Goal: Find specific page/section: Find specific page/section

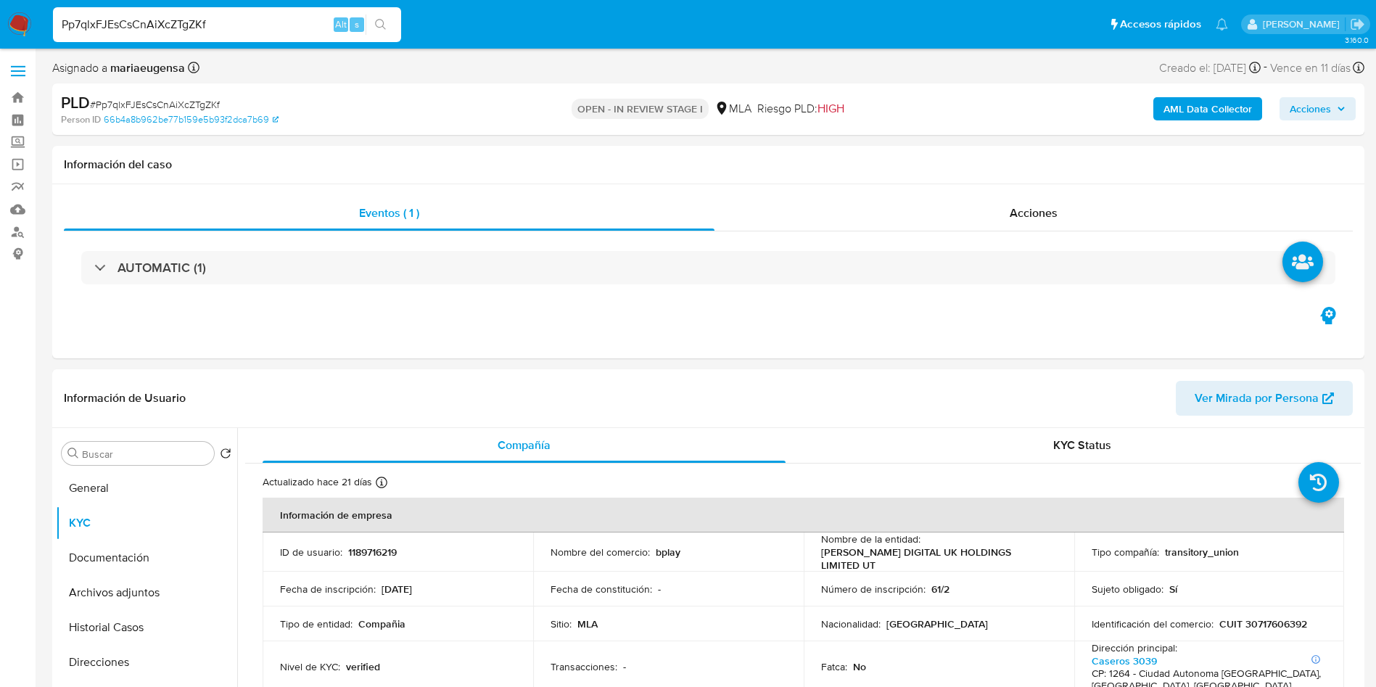
select select "10"
click at [167, 103] on span "# Pp7qlxFJEsCsCnAiXcZTgZKf" at bounding box center [155, 104] width 130 height 15
copy span "Pp7qlxFJEsCsCnAiXcZTgZKf"
click at [158, 103] on span "# Pp7qlxFJEsCsCnAiXcZTgZKf" at bounding box center [155, 104] width 130 height 15
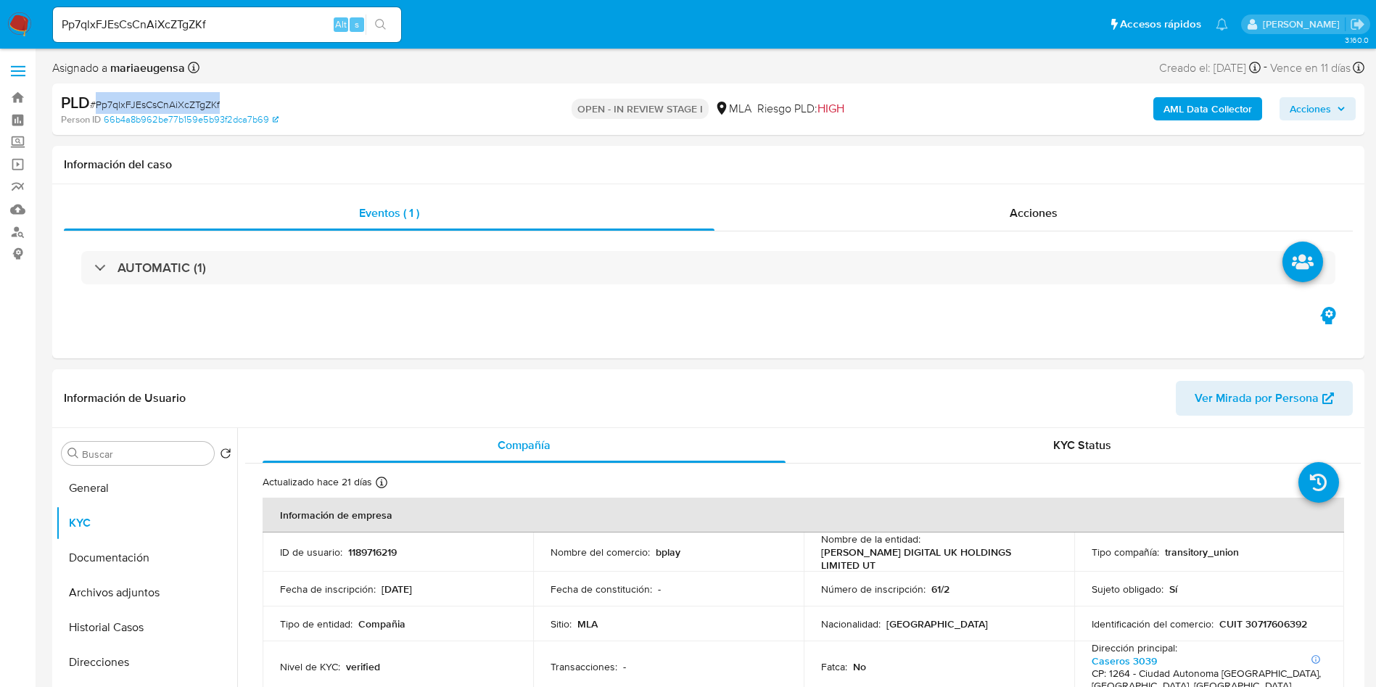
click at [158, 103] on span "# Pp7qlxFJEsCsCnAiXcZTgZKf" at bounding box center [155, 104] width 130 height 15
copy span "Pp7qlxFJEsCsCnAiXcZTgZKf"
click at [101, 623] on button "Inversiones" at bounding box center [141, 623] width 170 height 35
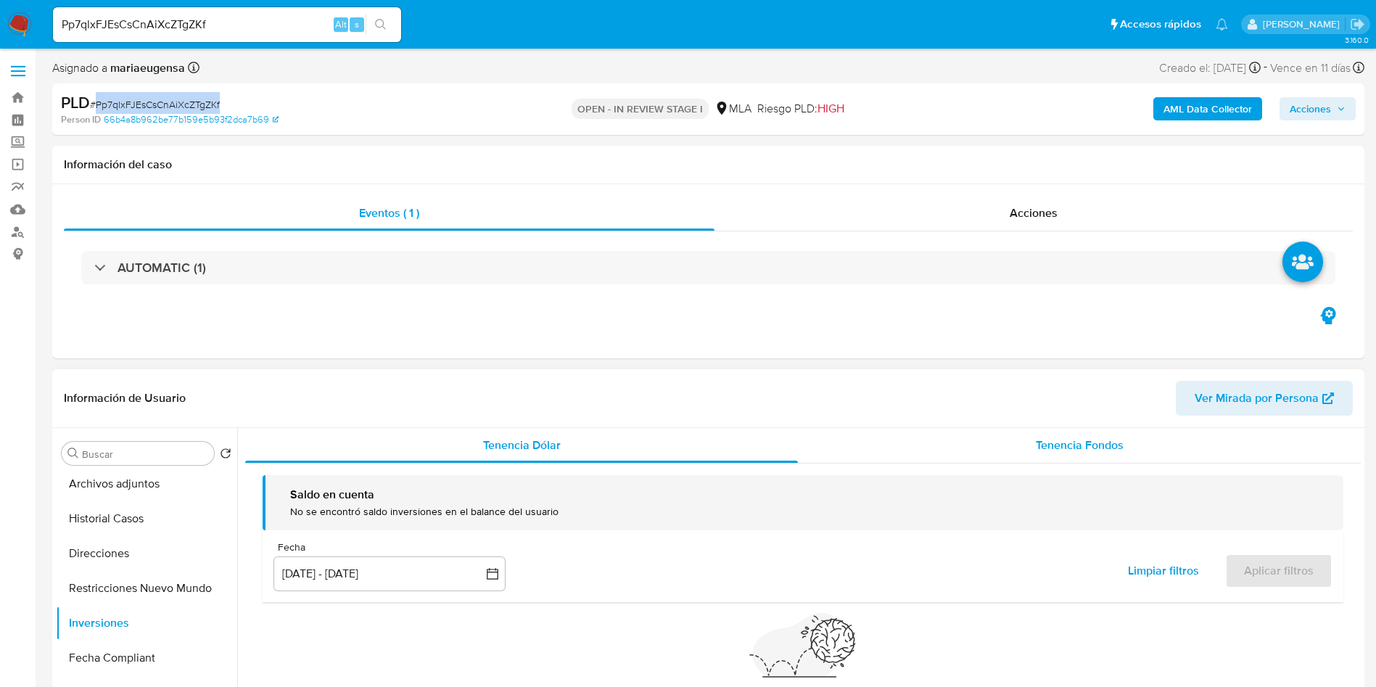
click at [962, 442] on div "Tenencia Fondos" at bounding box center [1079, 445] width 563 height 35
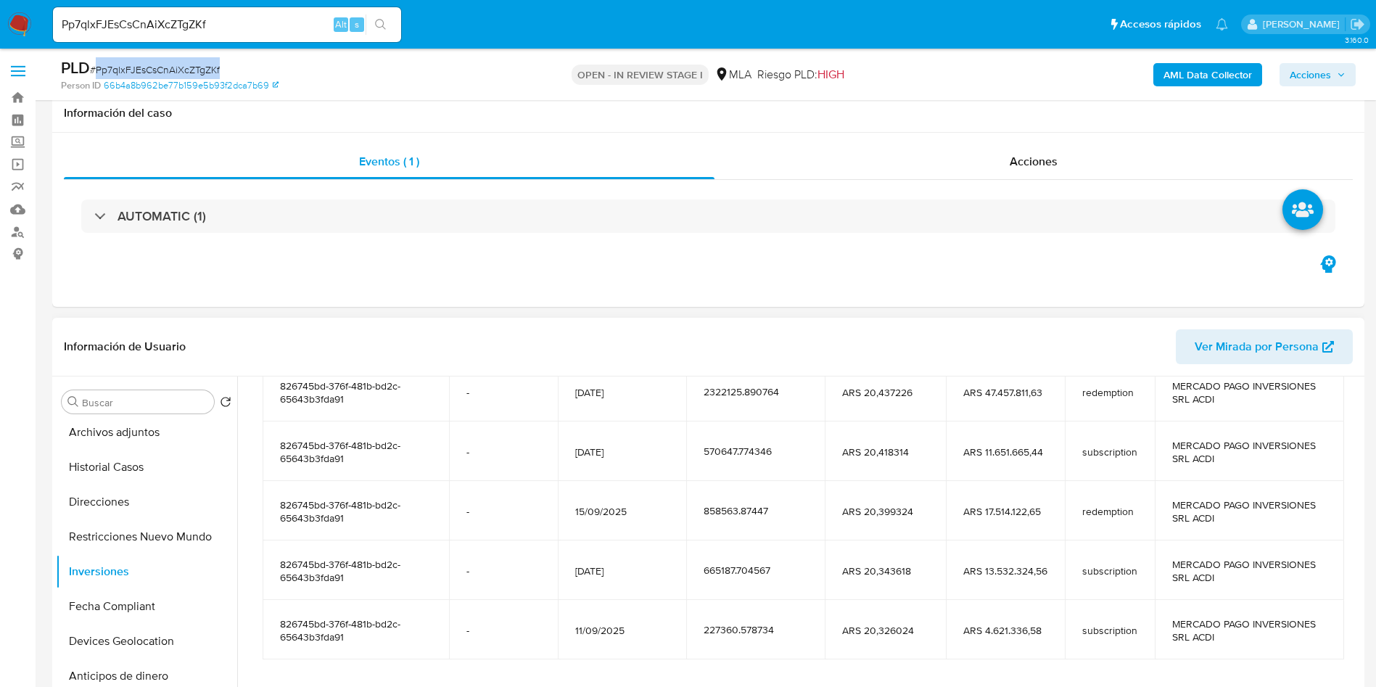
scroll to position [218, 0]
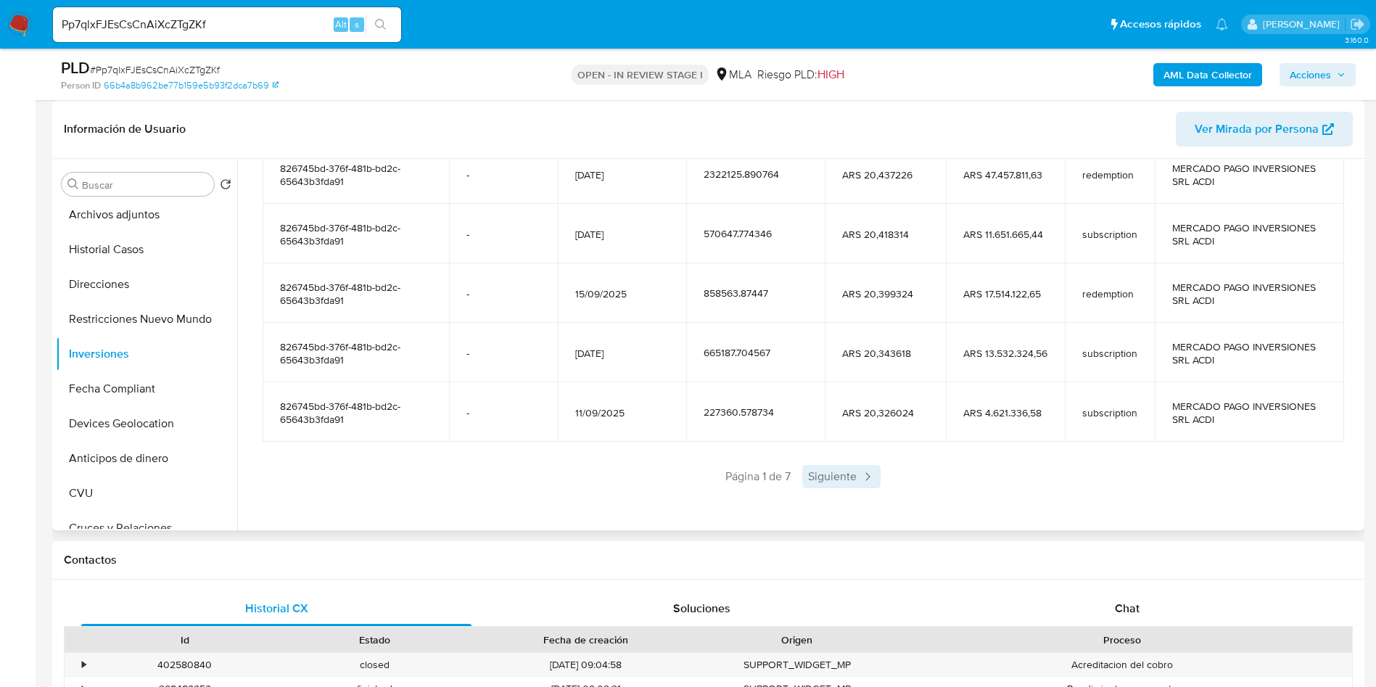
click at [833, 482] on span "Siguiente" at bounding box center [841, 476] width 78 height 23
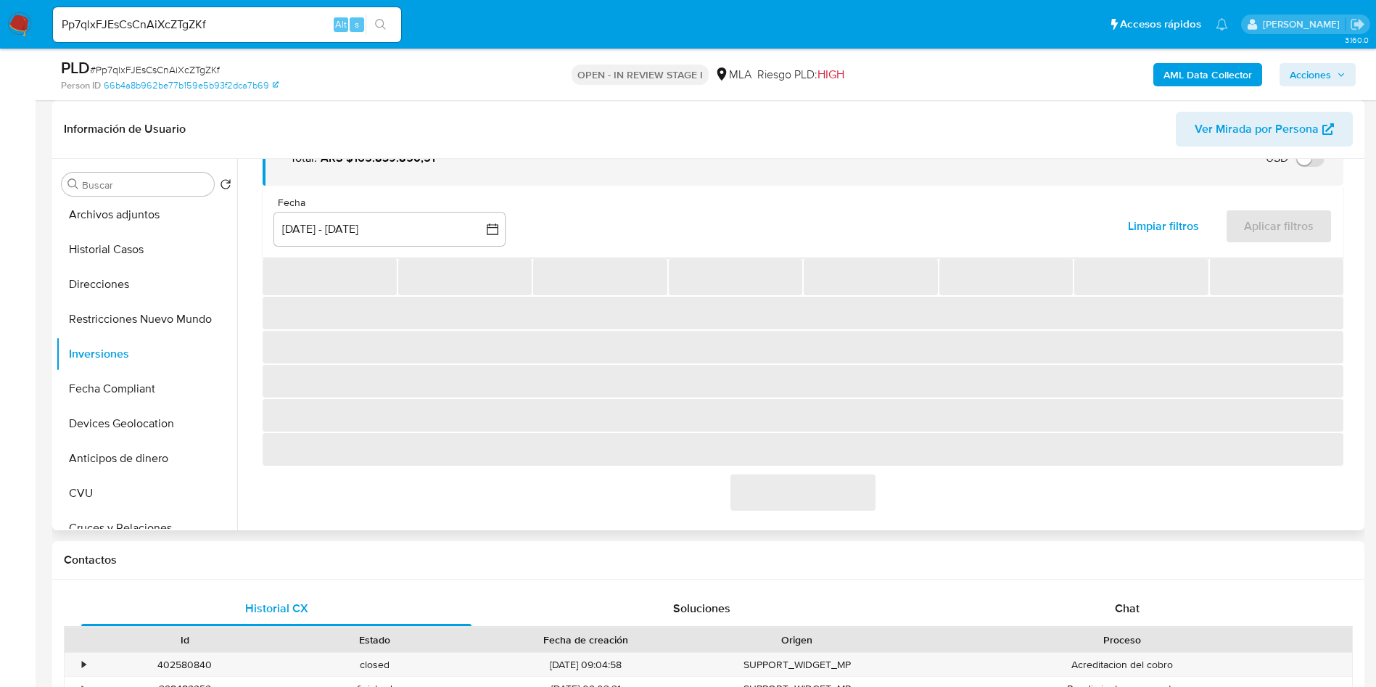
click at [833, 482] on span "‌" at bounding box center [802, 492] width 145 height 36
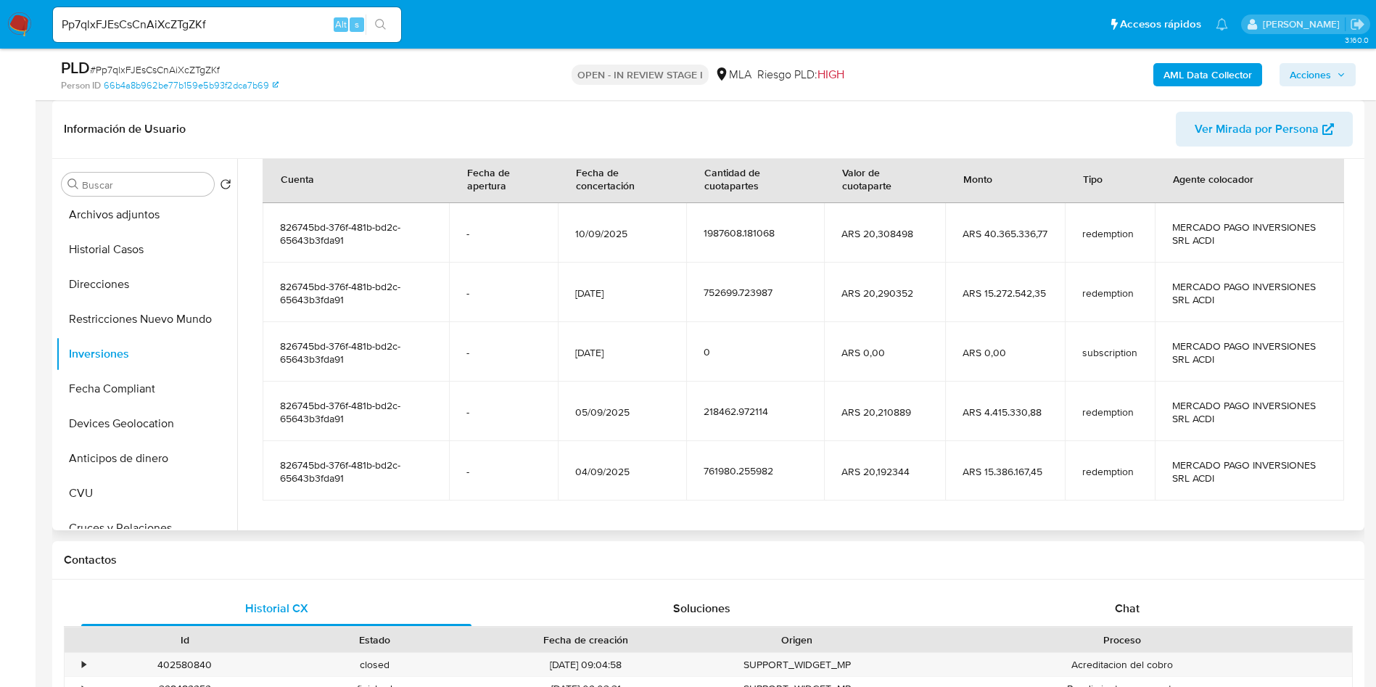
scroll to position [256, 0]
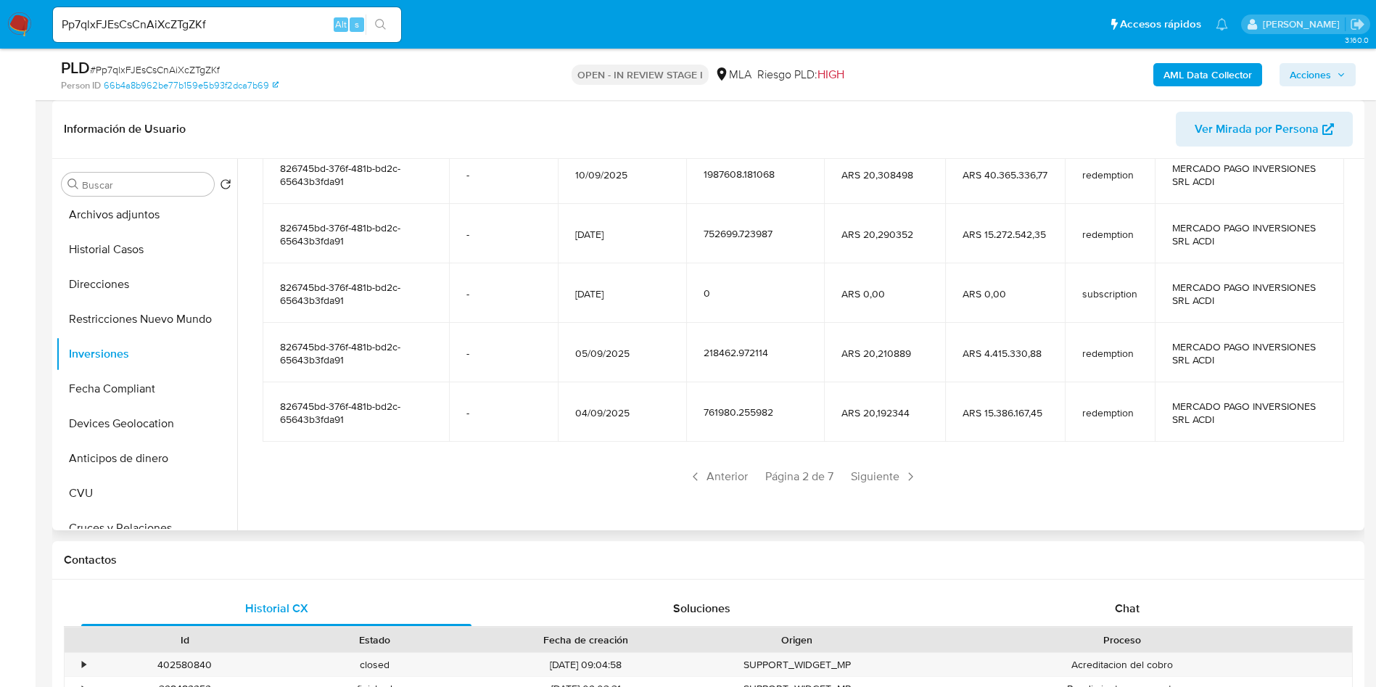
click at [873, 488] on div "Saldo en cuenta Total : ARS $165.839.850,51 USD Cambiar entre moneda local y US…" at bounding box center [802, 230] width 1115 height 585
click at [864, 477] on span "Siguiente" at bounding box center [884, 476] width 78 height 23
click at [870, 480] on span "Siguiente" at bounding box center [884, 476] width 78 height 23
click at [870, 479] on span "Siguiente" at bounding box center [884, 476] width 78 height 23
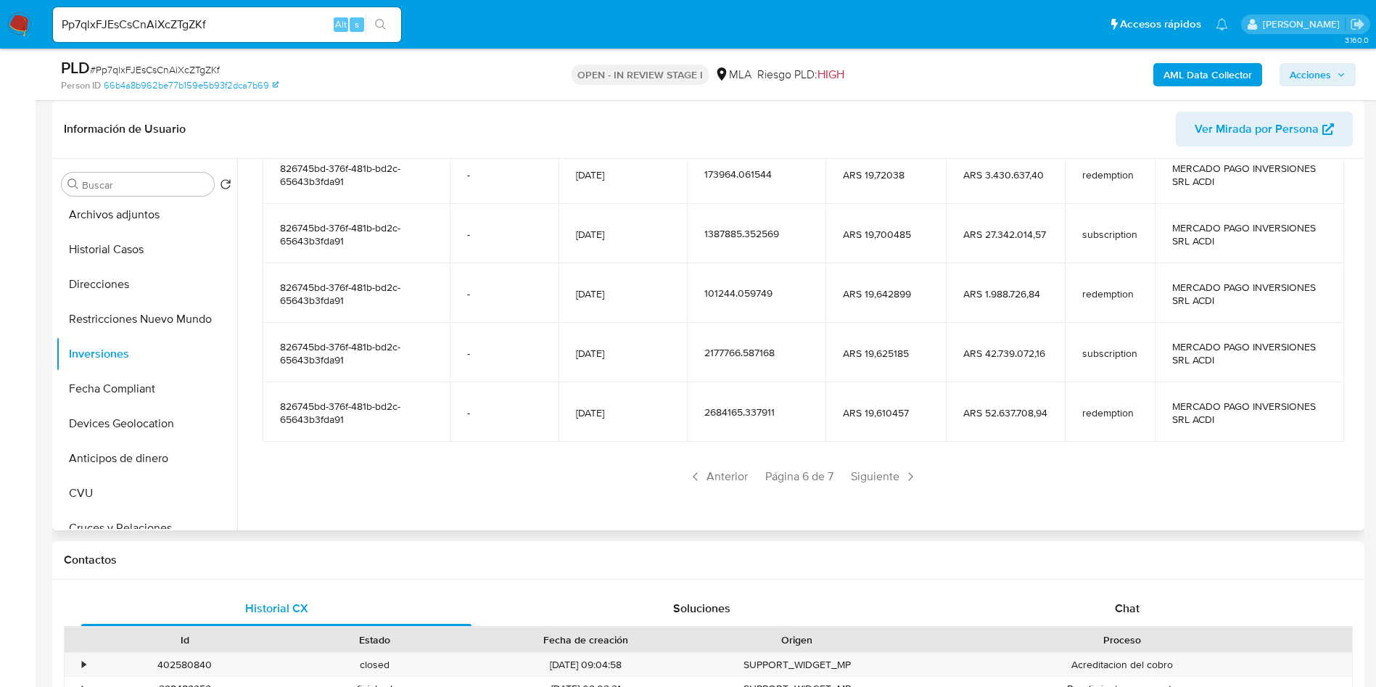
click at [870, 479] on span "Siguiente" at bounding box center [884, 476] width 78 height 23
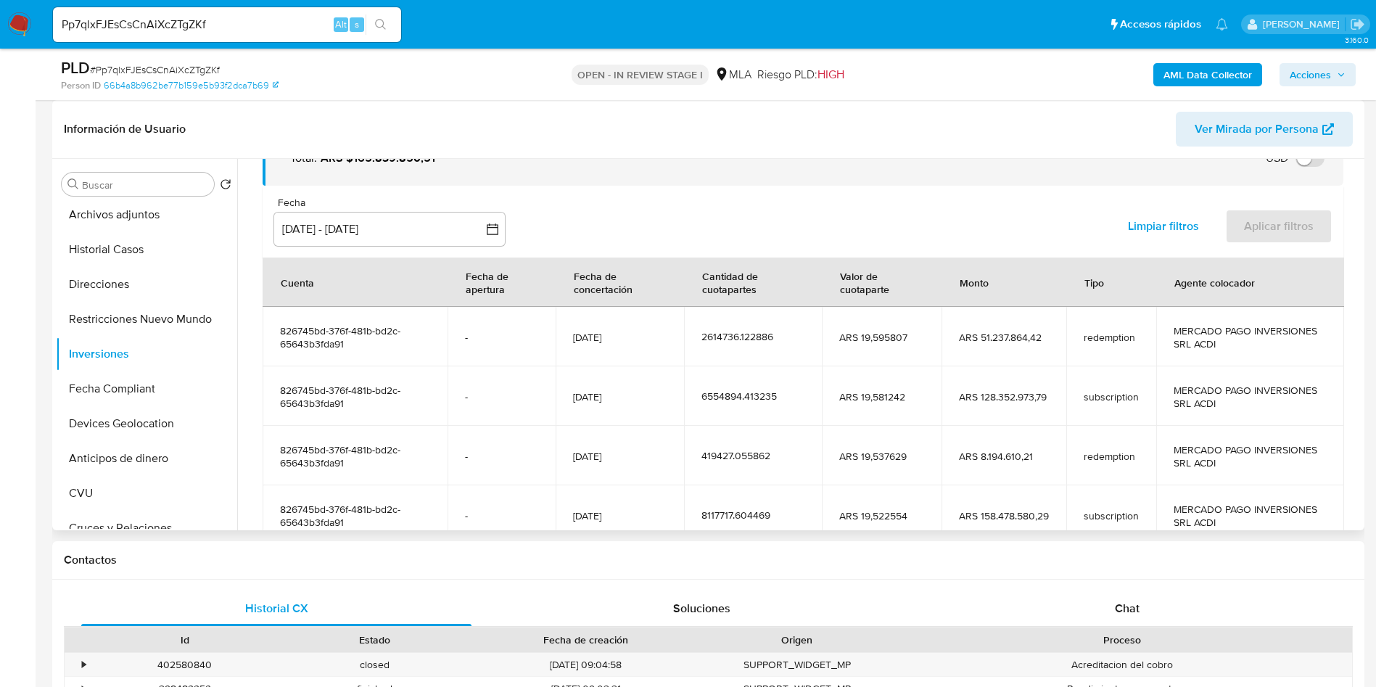
scroll to position [197, 0]
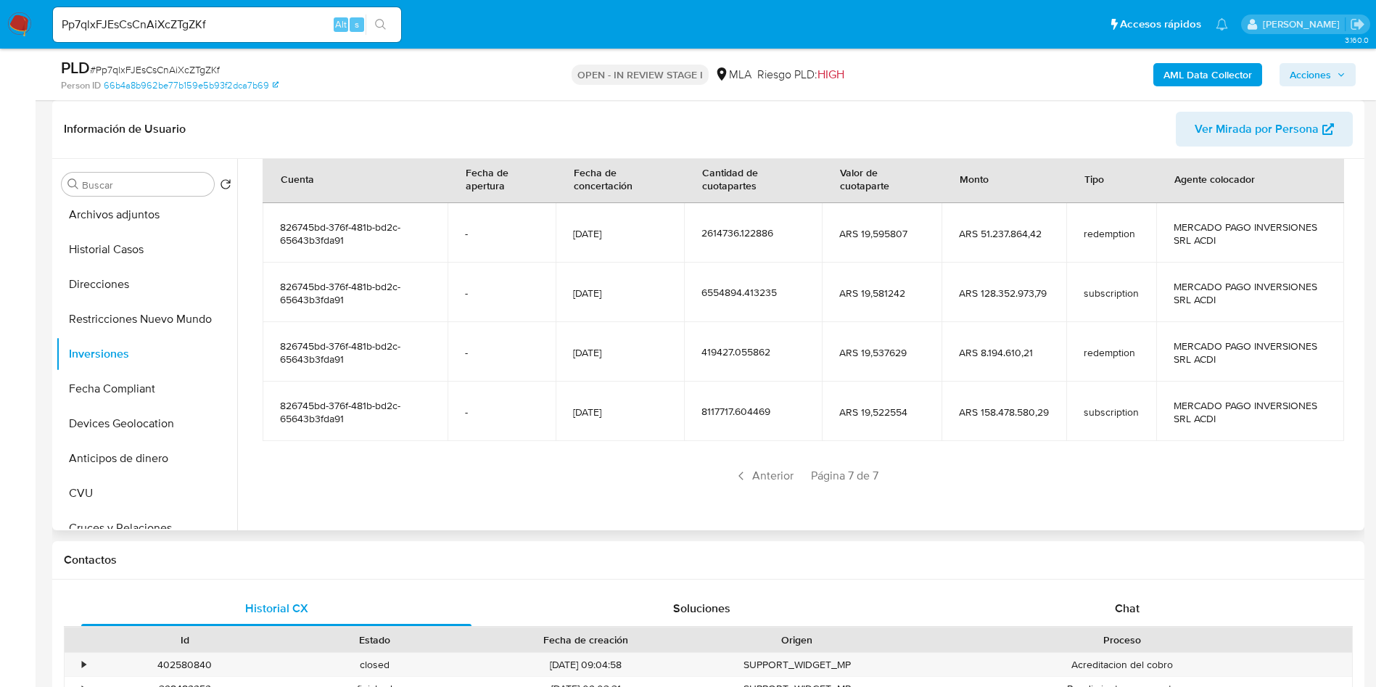
click at [870, 479] on span "Página 7 de 7" at bounding box center [844, 476] width 67 height 16
click at [236, 4] on div "Pp7qlxFJEsCsCnAiXcZTgZKf Alt s" at bounding box center [227, 24] width 348 height 41
click at [237, 17] on input "Pp7qlxFJEsCsCnAiXcZTgZKf" at bounding box center [227, 24] width 348 height 19
paste input "NdpZTNT4F5eWpd1lLf93OaI9"
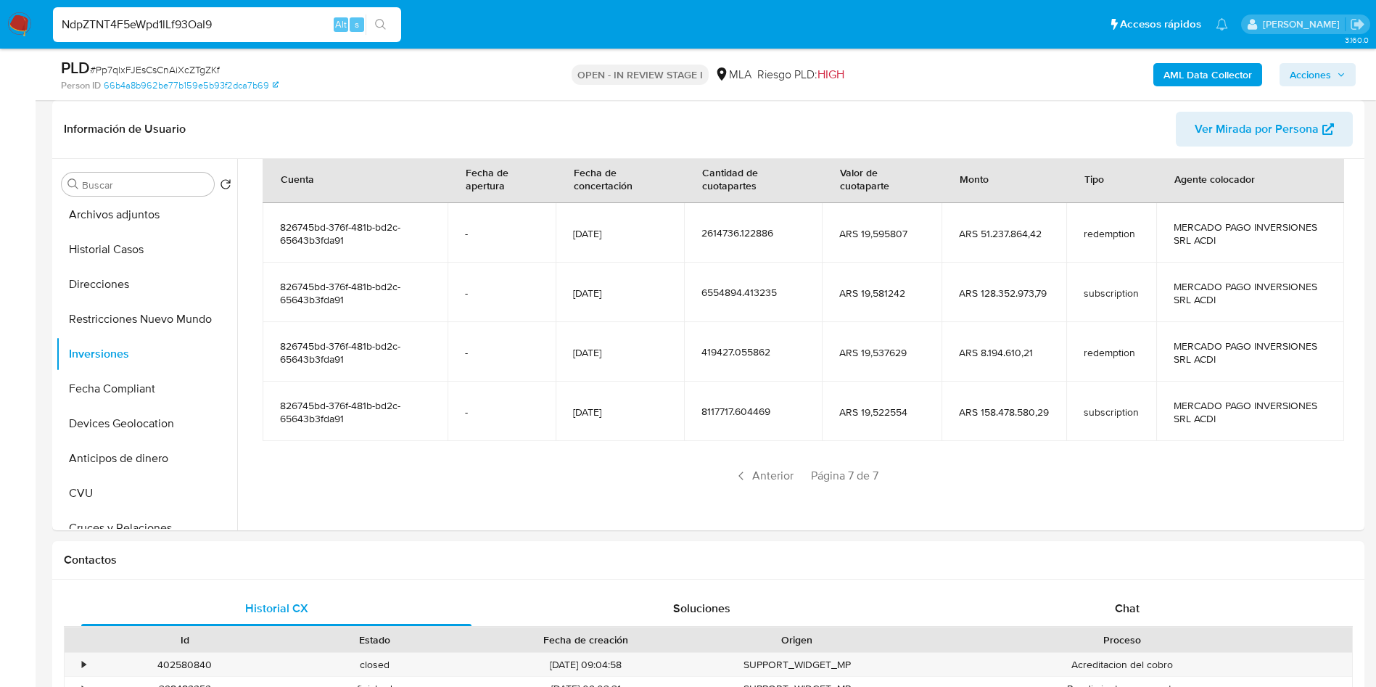
type input "NdpZTNT4F5eWpd1lLf93OaI9"
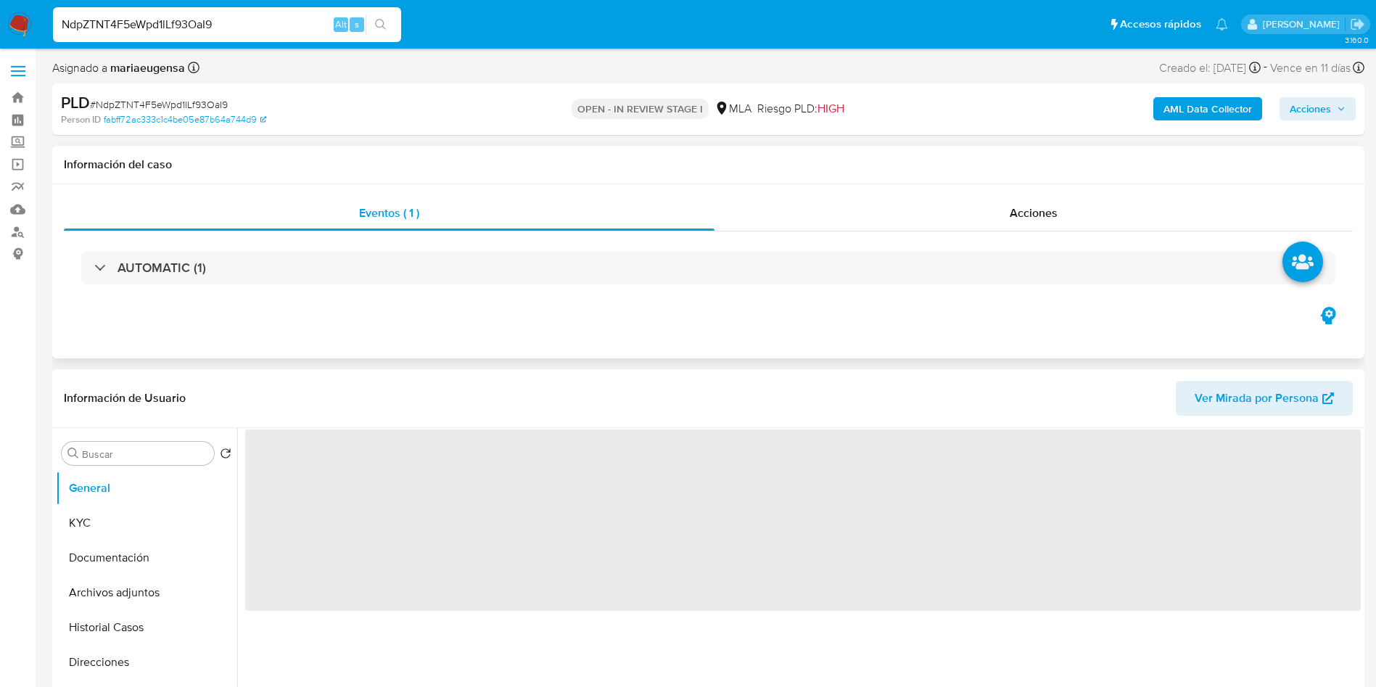
select select "10"
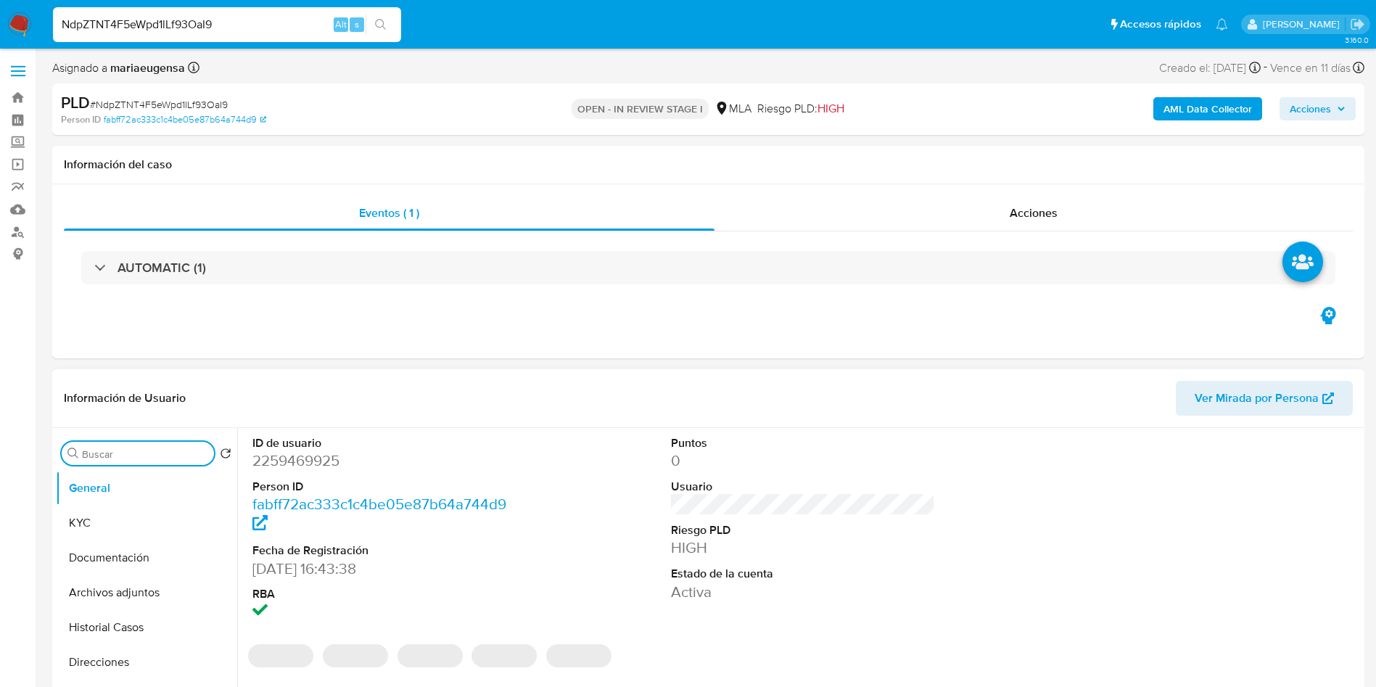
click at [90, 459] on input "Buscar" at bounding box center [145, 453] width 126 height 13
click at [104, 447] on input "Buscar" at bounding box center [145, 453] width 126 height 13
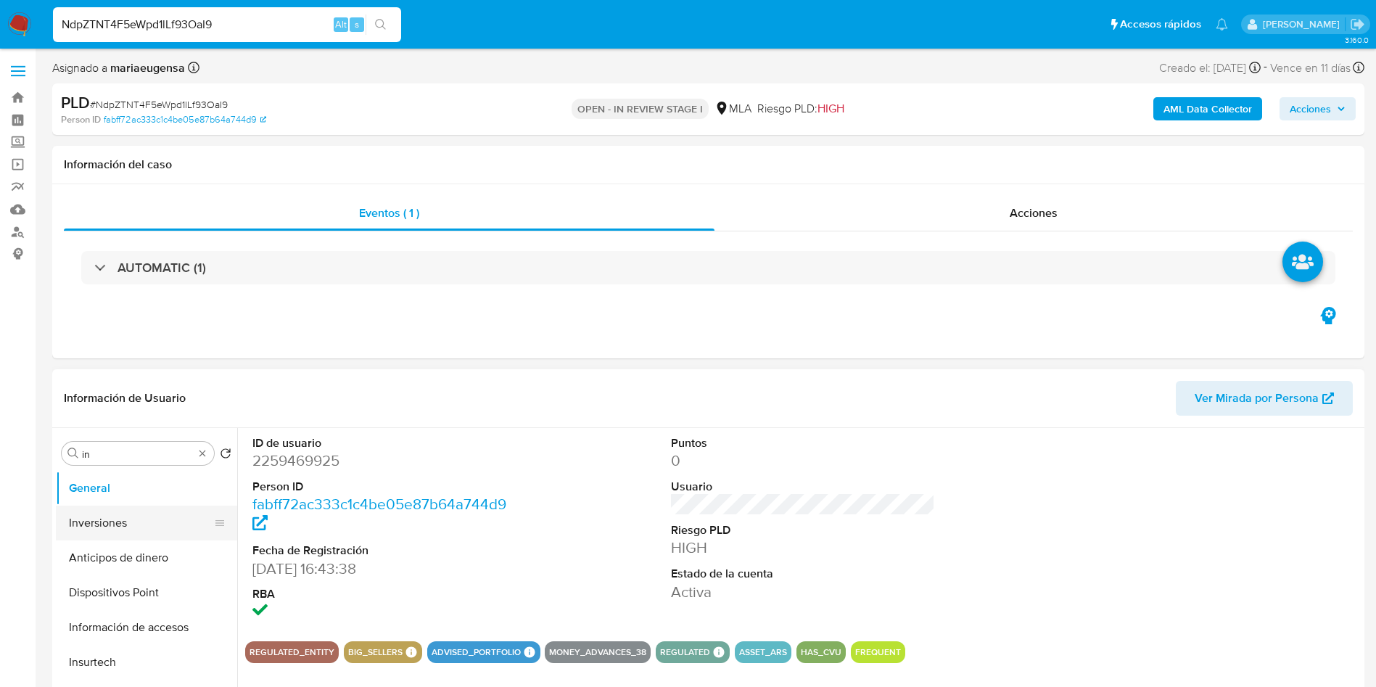
click at [176, 510] on button "Inversiones" at bounding box center [141, 523] width 170 height 35
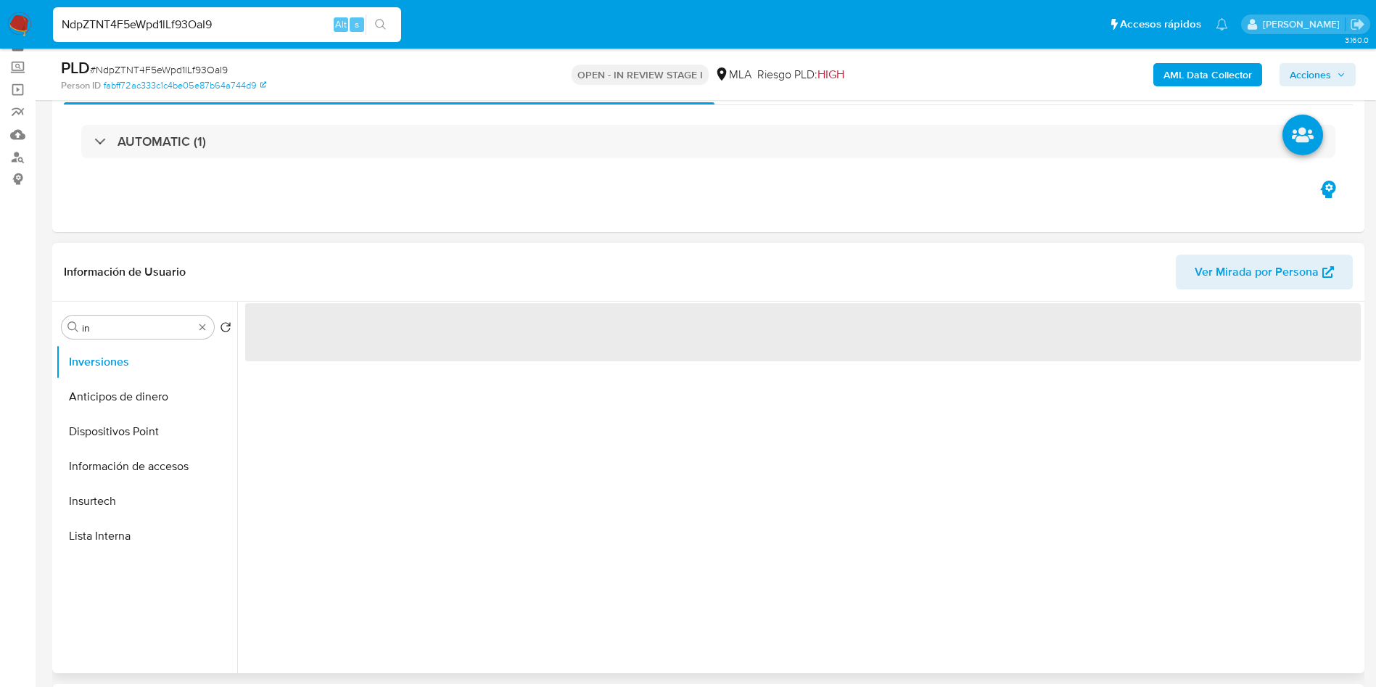
scroll to position [109, 0]
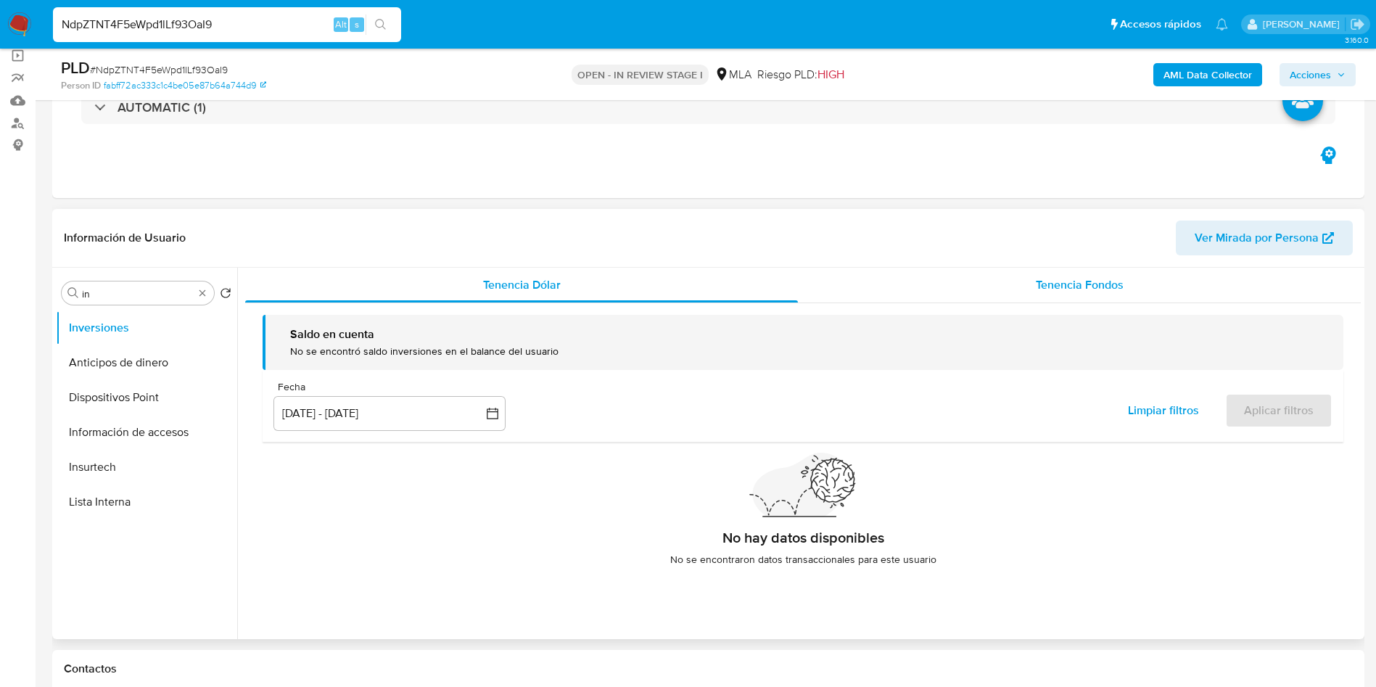
click at [925, 279] on div "Tenencia Fondos" at bounding box center [1079, 285] width 563 height 35
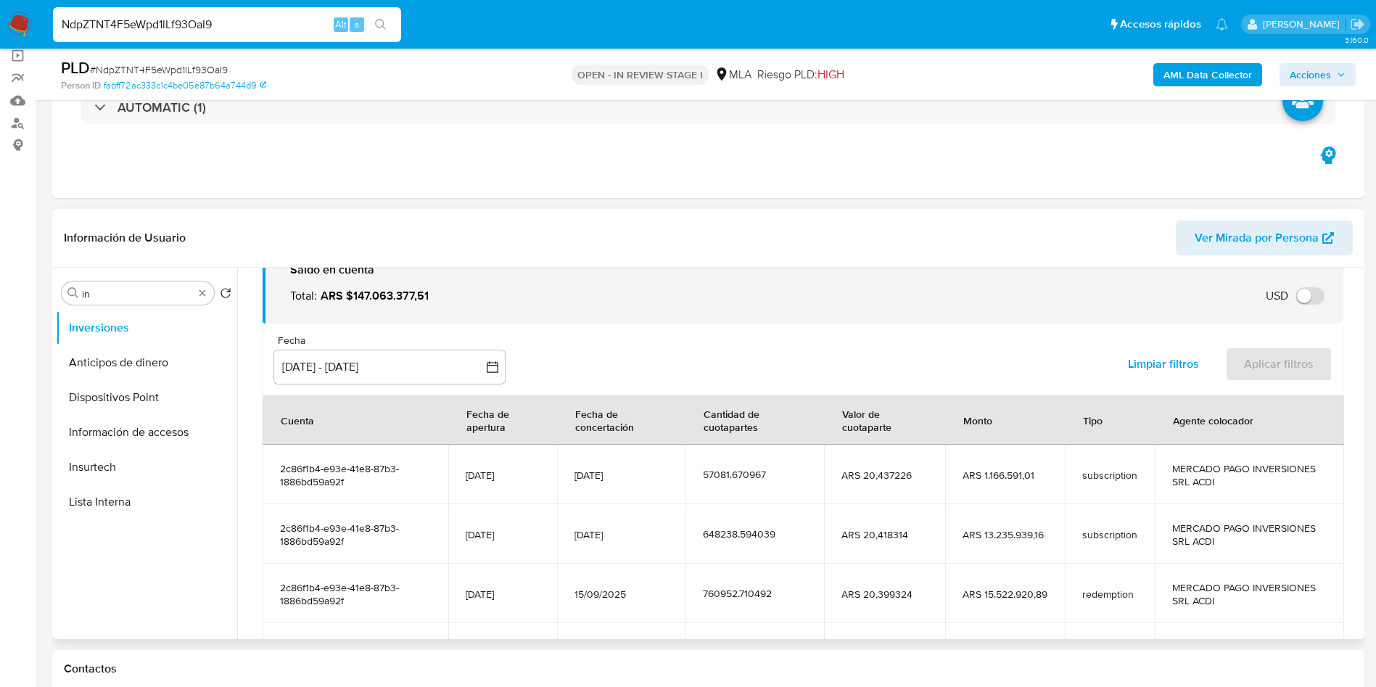
scroll to position [256, 0]
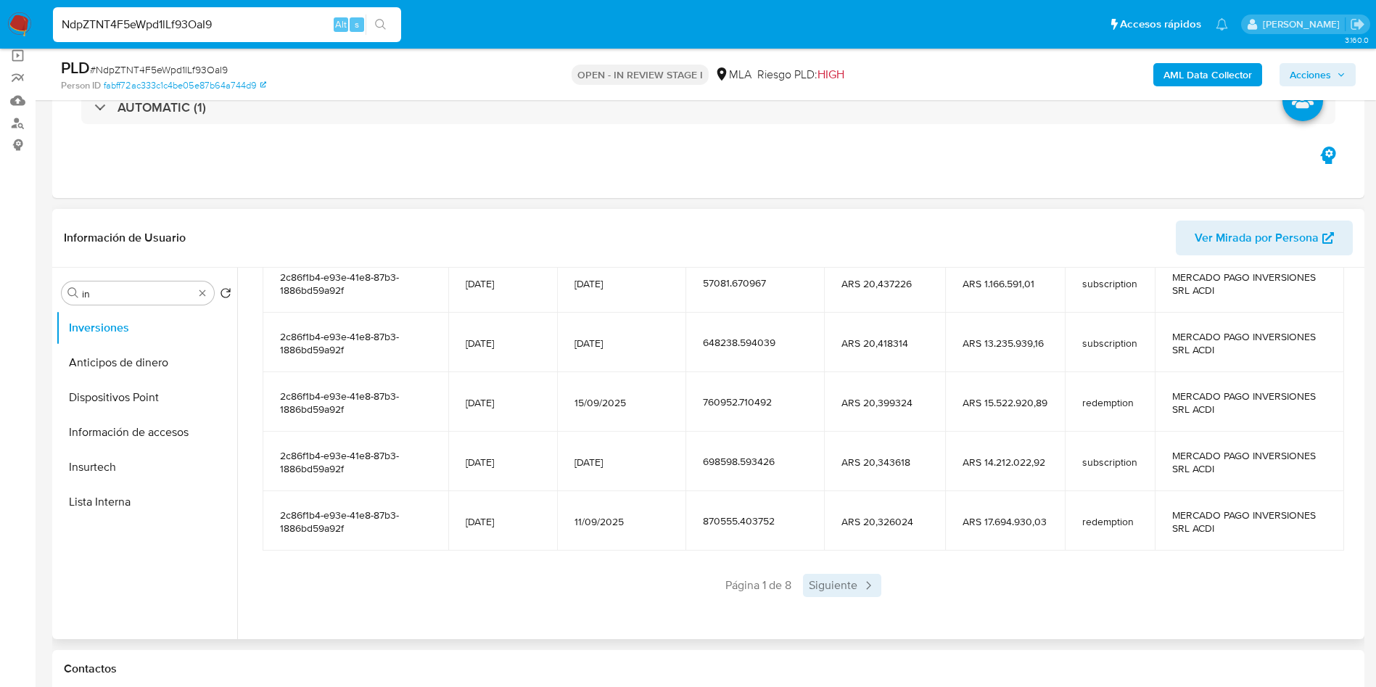
click at [841, 584] on span "Siguiente" at bounding box center [842, 585] width 78 height 23
click at [854, 580] on span "Siguiente" at bounding box center [885, 585] width 78 height 23
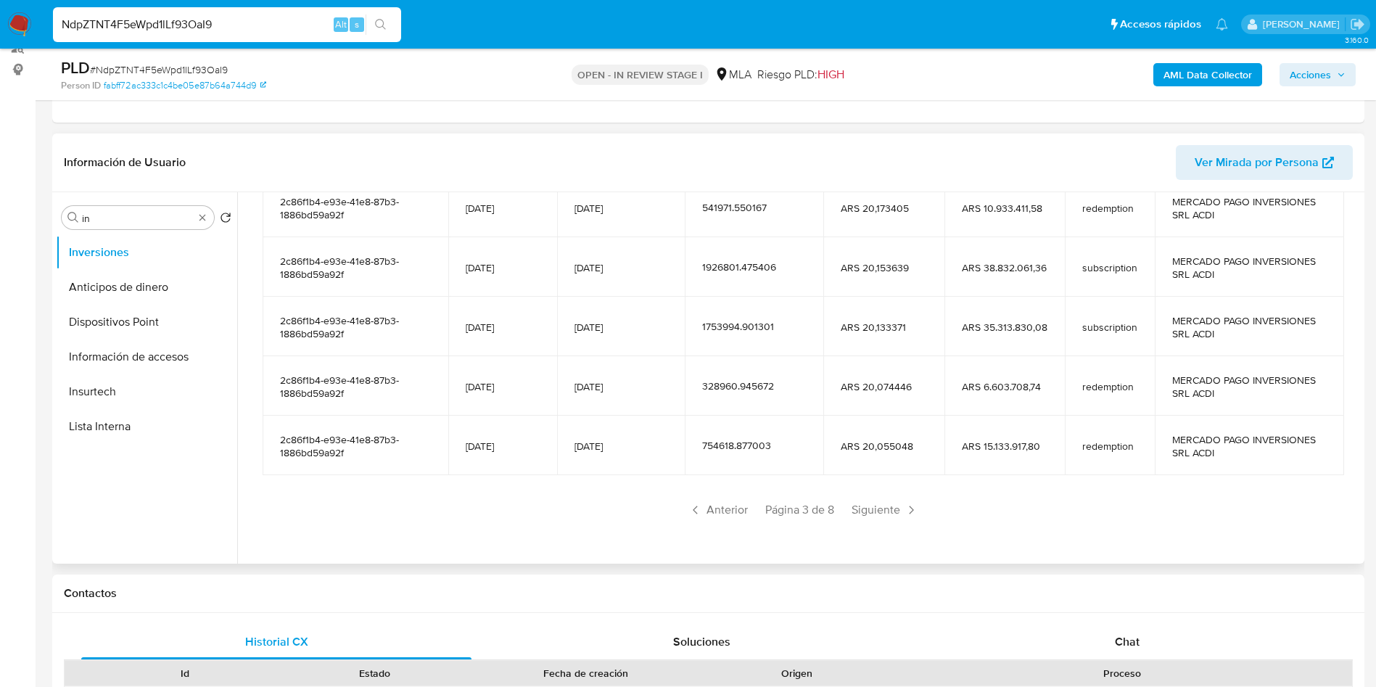
scroll to position [218, 0]
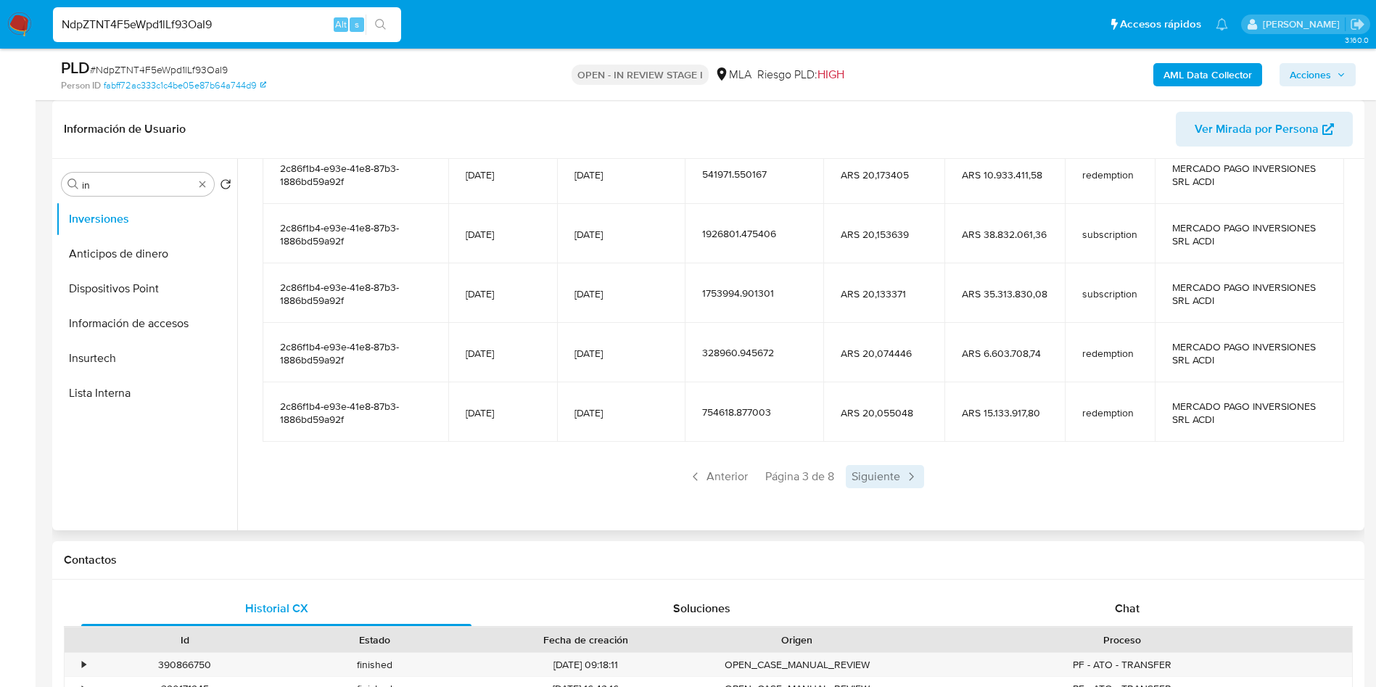
click at [894, 465] on span "Siguiente" at bounding box center [885, 476] width 78 height 23
click at [890, 479] on span "Siguiente" at bounding box center [885, 476] width 78 height 23
click at [890, 479] on span "Siguiente" at bounding box center [884, 476] width 78 height 23
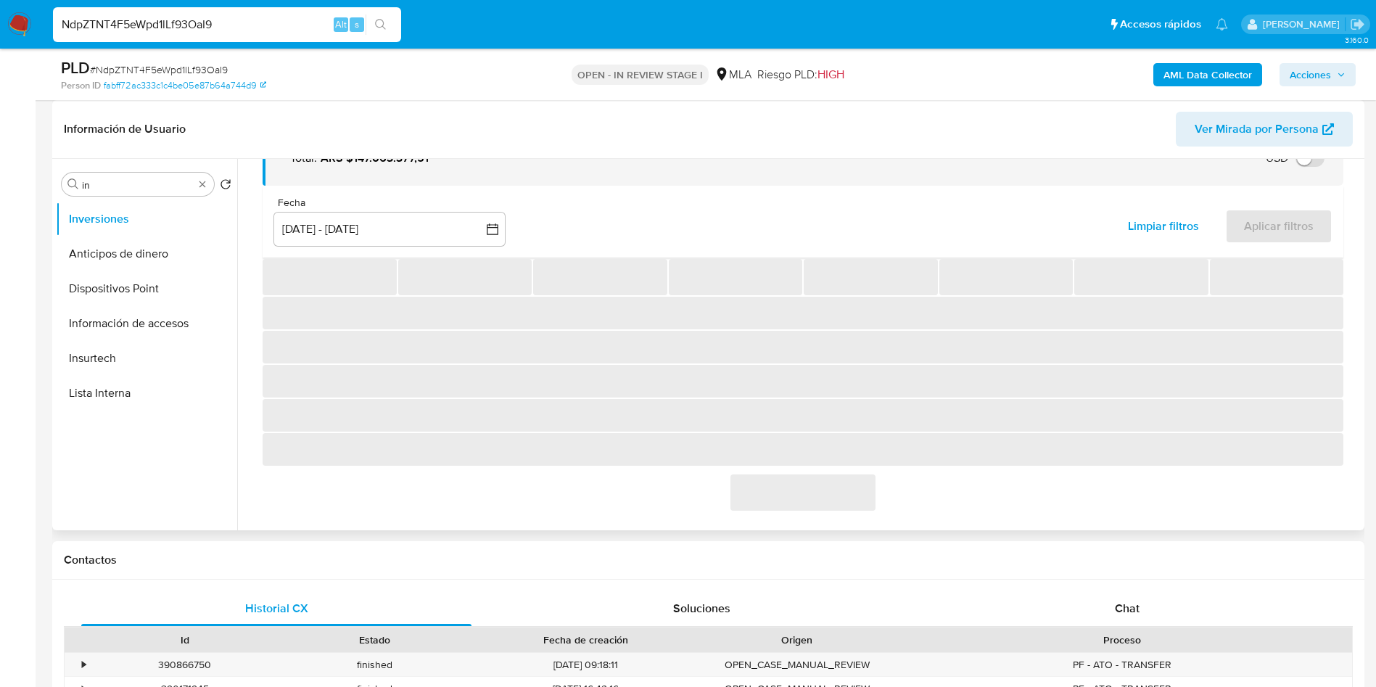
scroll to position [138, 0]
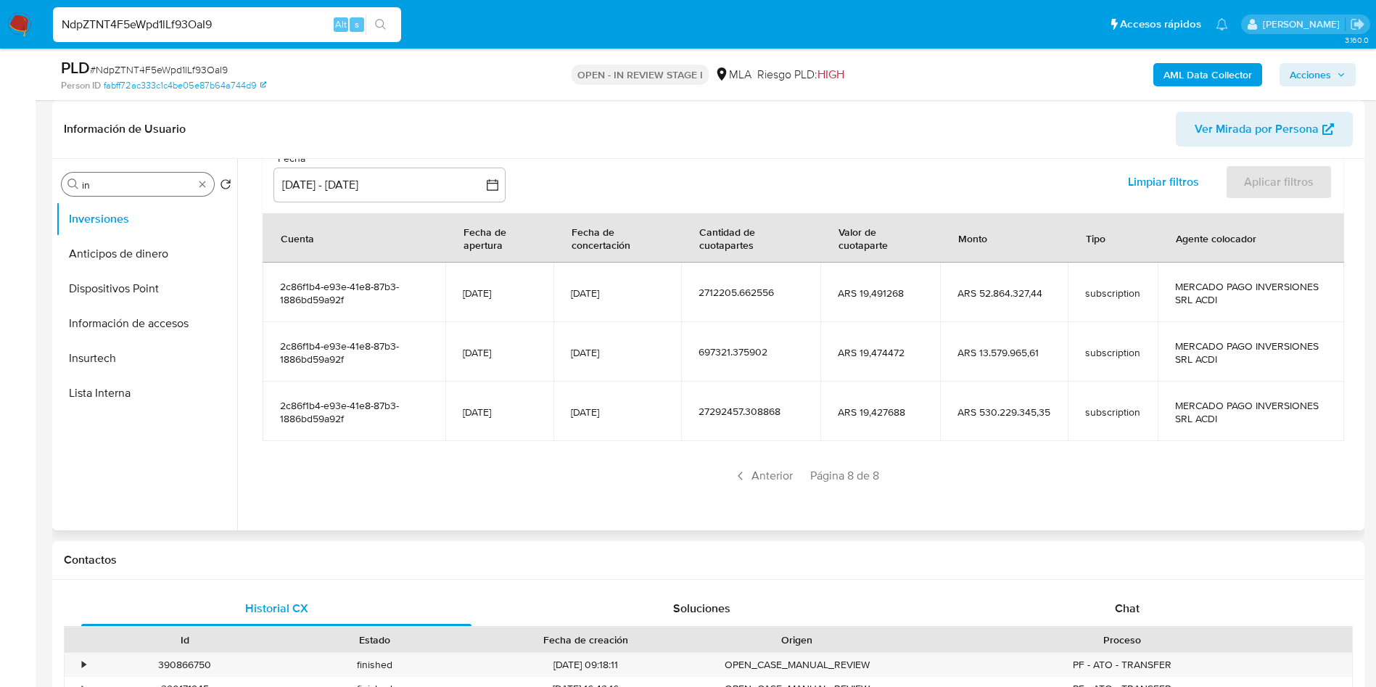
click at [104, 175] on div "Buscar in" at bounding box center [138, 184] width 152 height 23
click at [110, 181] on input "in" at bounding box center [138, 184] width 112 height 13
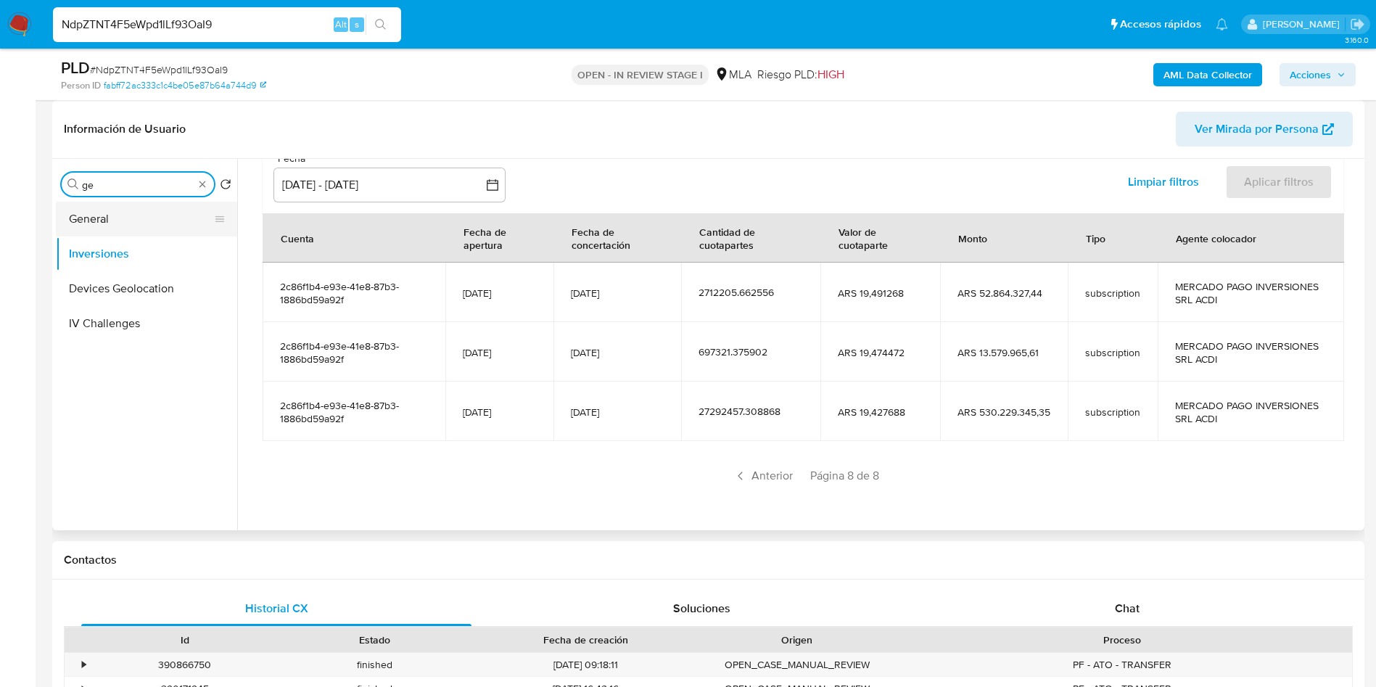
type input "ge"
click at [123, 217] on button "General" at bounding box center [141, 219] width 170 height 35
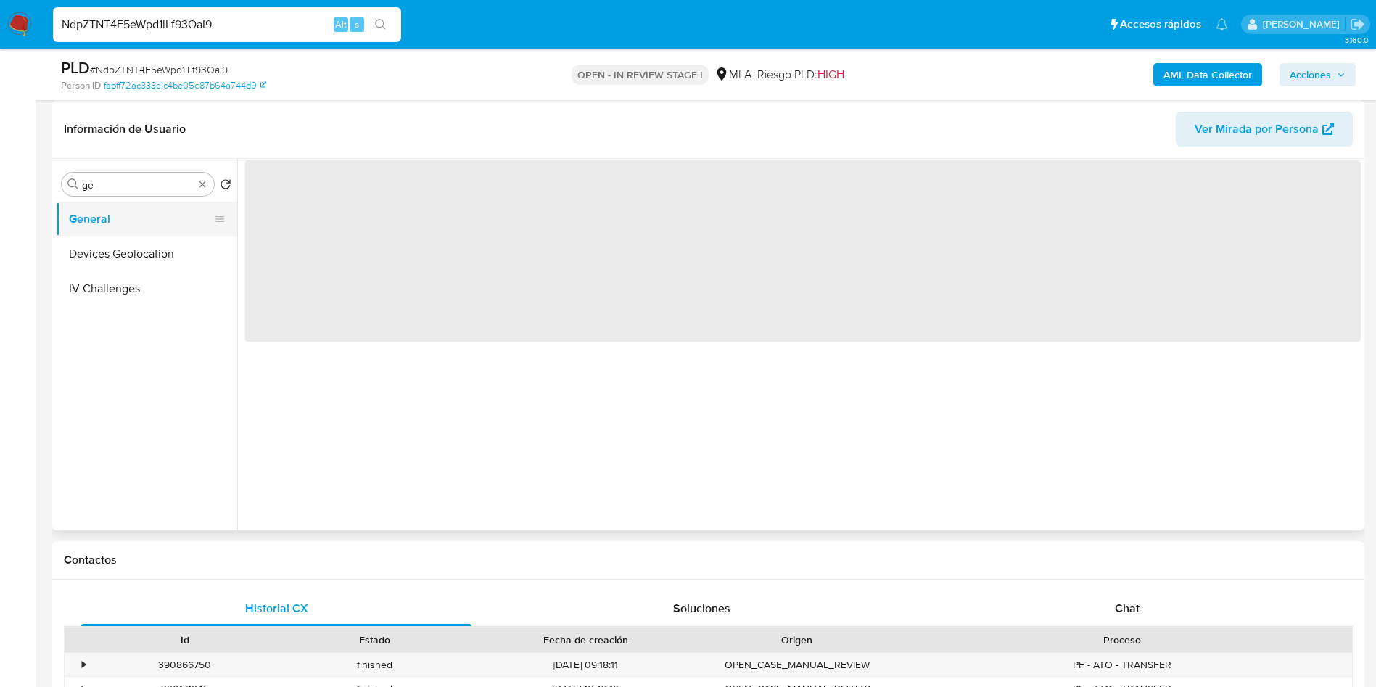
scroll to position [0, 0]
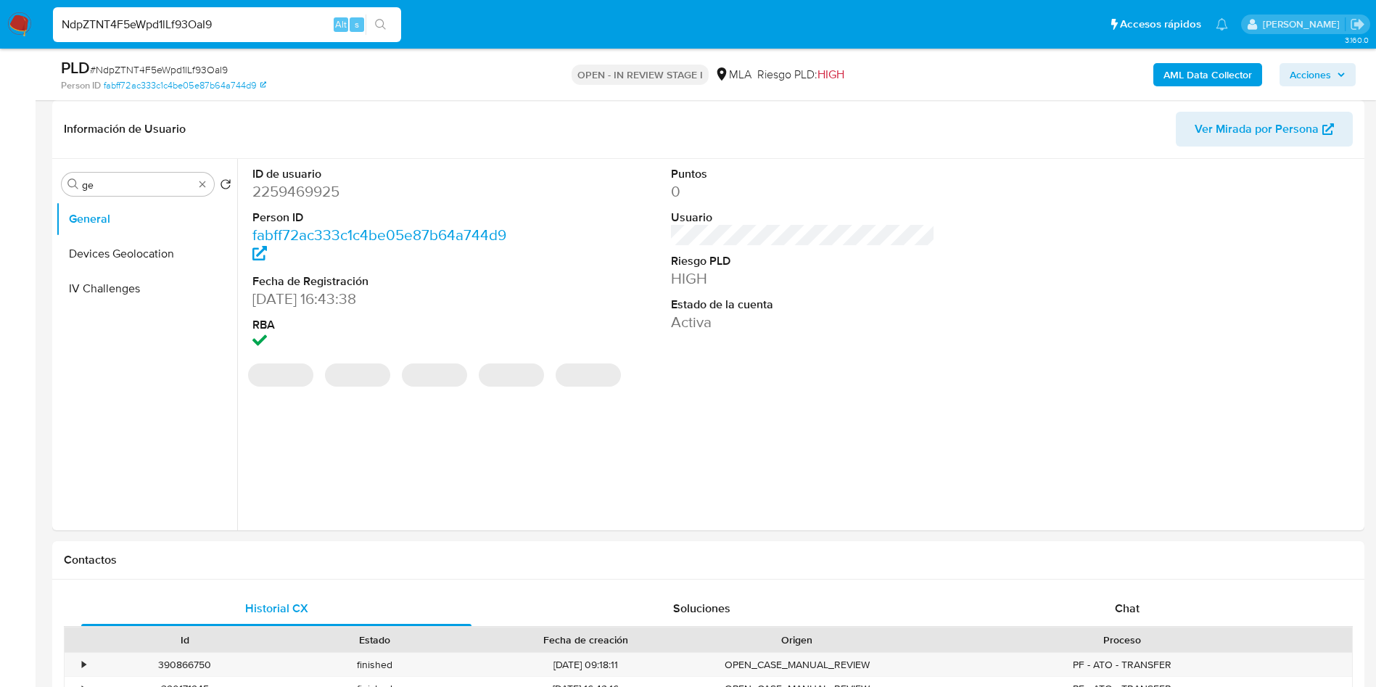
click at [284, 189] on dd "2259469925" at bounding box center [384, 191] width 265 height 20
copy dd "2259469925"
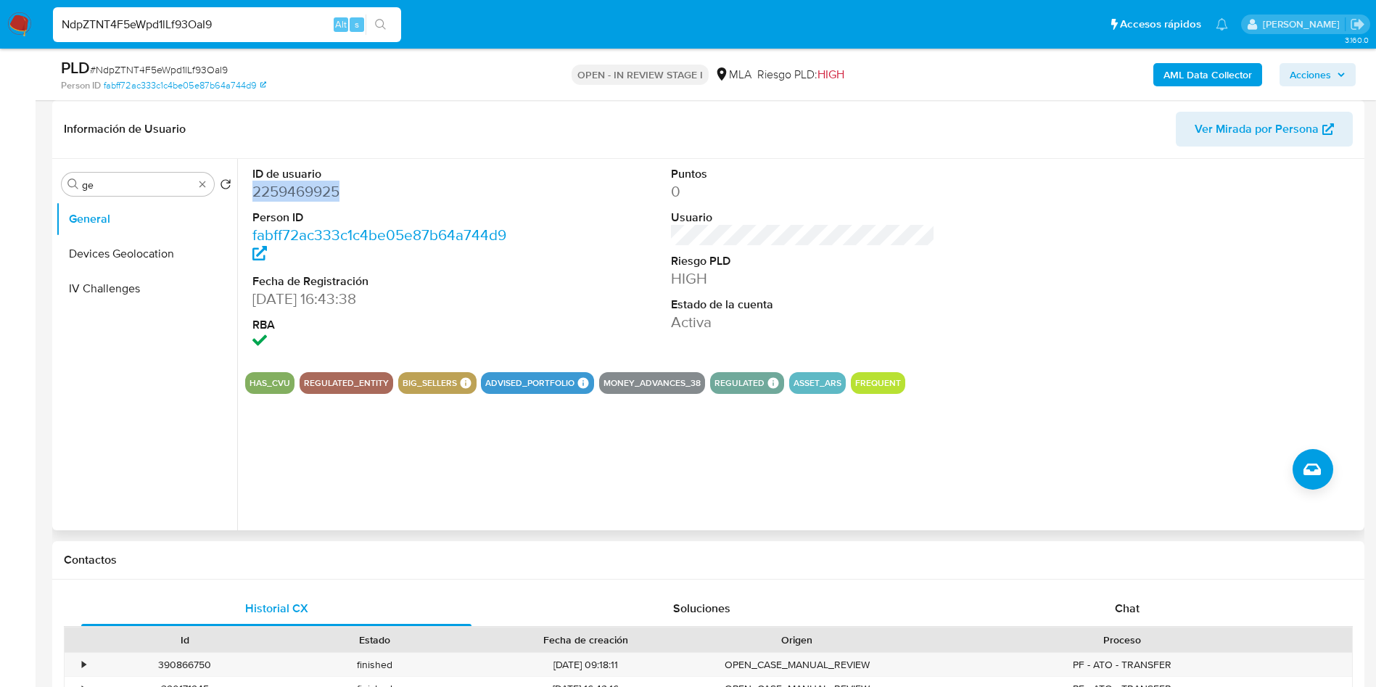
click at [303, 196] on dd "2259469925" at bounding box center [384, 191] width 265 height 20
click at [303, 195] on dd "2259469925" at bounding box center [384, 191] width 265 height 20
click at [296, 195] on dd "2259469925" at bounding box center [384, 191] width 265 height 20
click at [296, 194] on dd "2259469925" at bounding box center [384, 191] width 265 height 20
click at [326, 184] on dd "2259469925" at bounding box center [384, 191] width 265 height 20
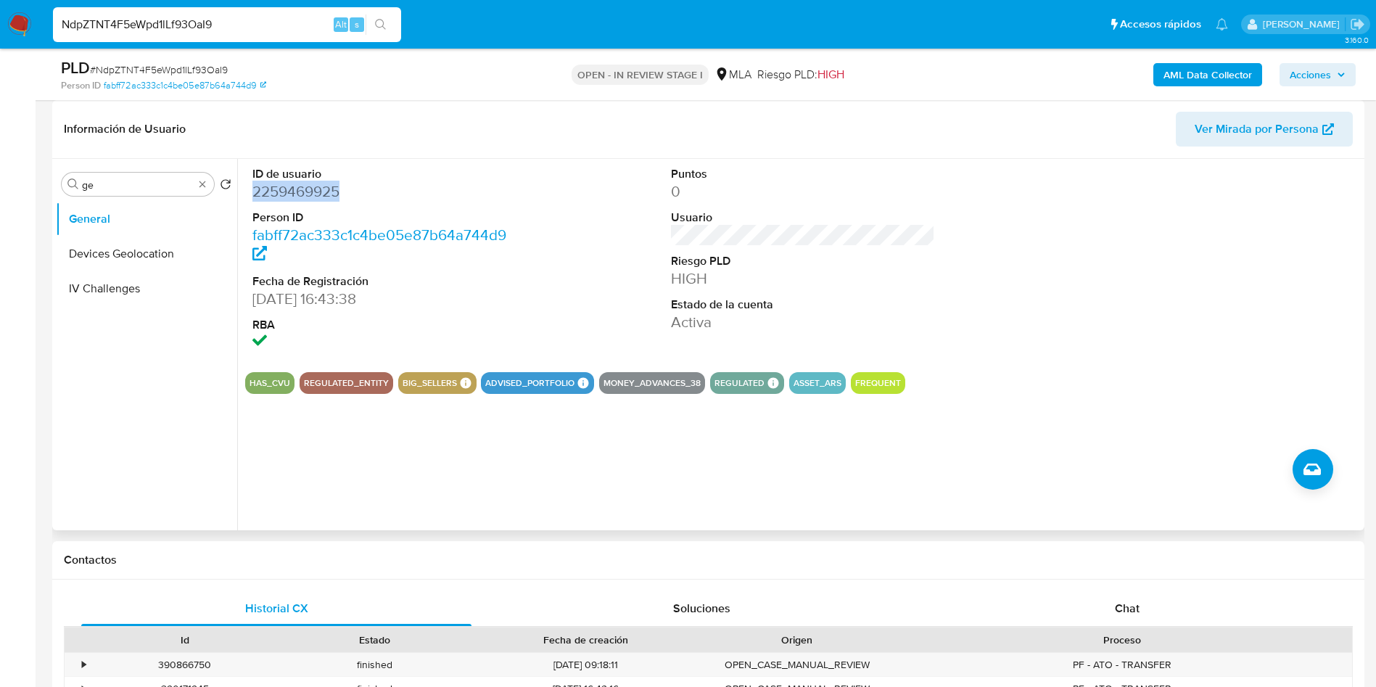
click at [326, 184] on dd "2259469925" at bounding box center [384, 191] width 265 height 20
click at [231, 30] on input "NdpZTNT4F5eWpd1lLf93OaI9" at bounding box center [227, 24] width 348 height 19
paste input "7ret2ro6n0zVFvsyp60Nb7sk"
type input "7ret2ro6n0zVFvsyp60Nb7sk"
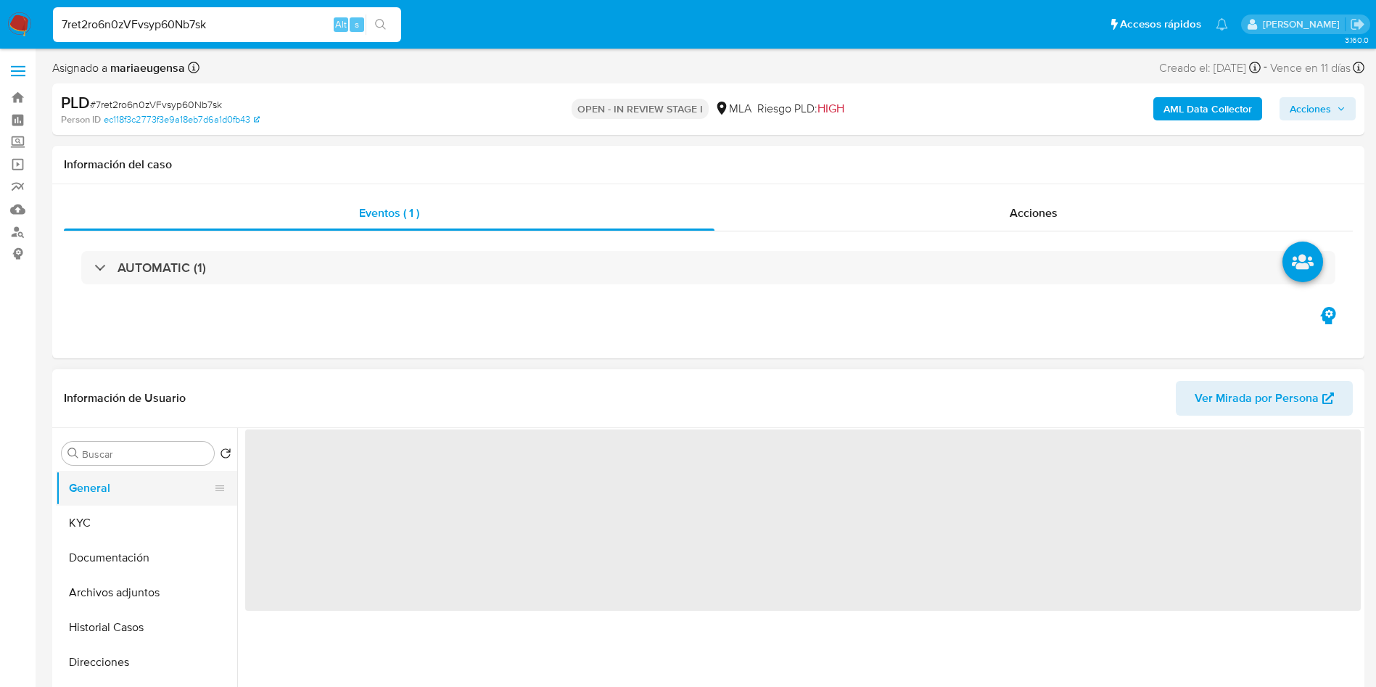
select select "10"
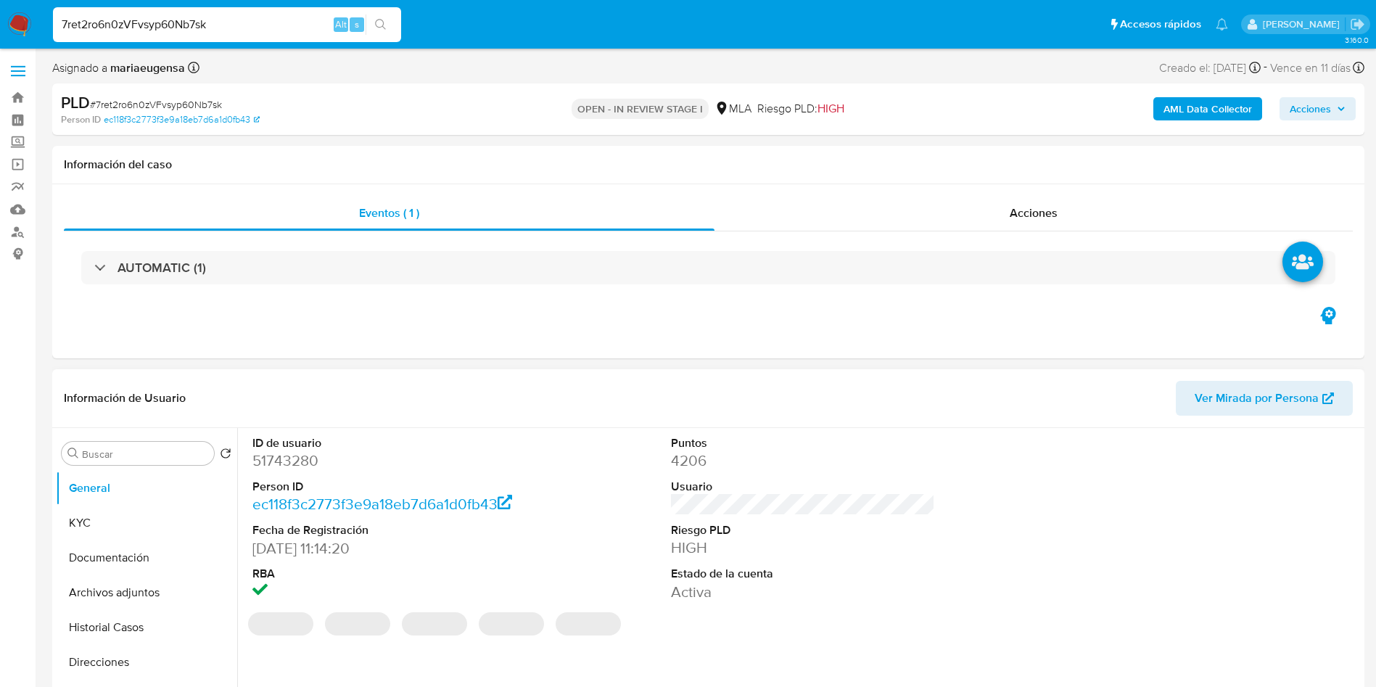
click at [291, 456] on dd "51743280" at bounding box center [384, 460] width 265 height 20
copy dd "51743280"
click at [291, 456] on dd "51743280" at bounding box center [384, 460] width 265 height 20
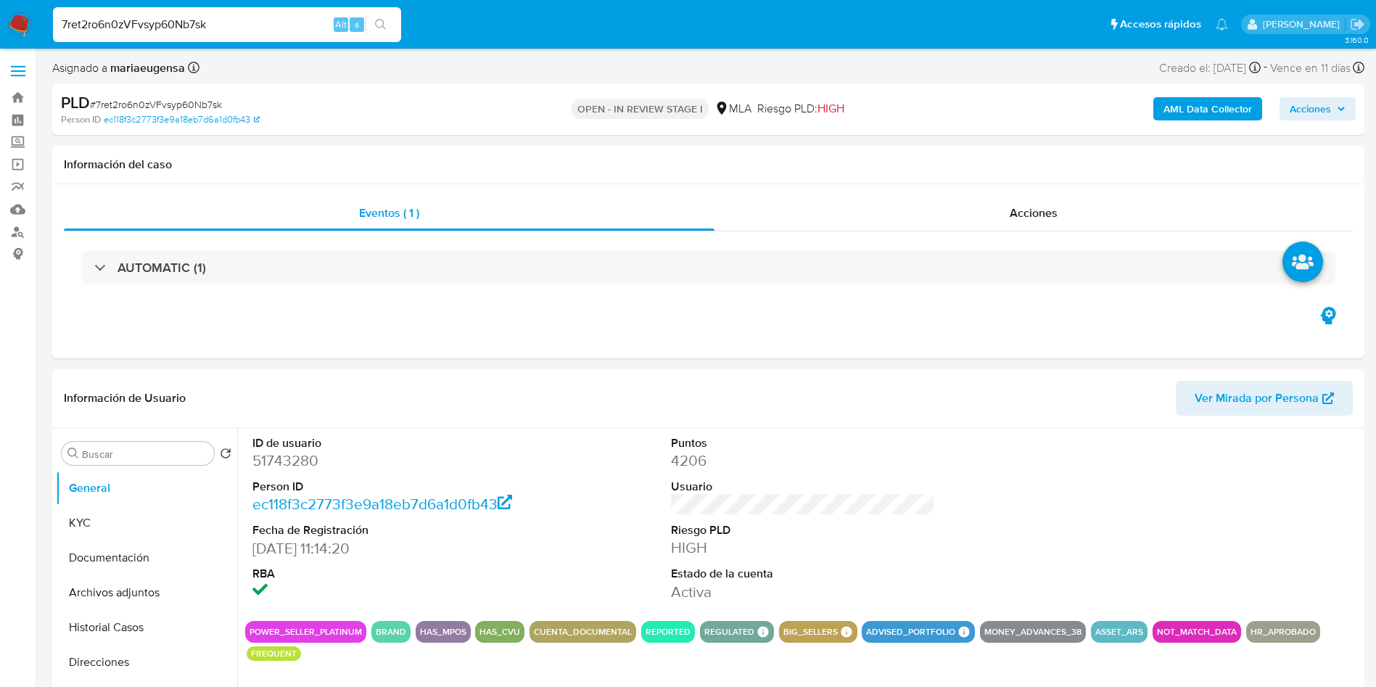
click at [186, 108] on span "# 7ret2ro6n0zVFvsyp60Nb7sk" at bounding box center [156, 104] width 132 height 15
copy span "7ret2ro6n0zVFvsyp60Nb7sk"
click at [264, 25] on input "7ret2ro6n0zVFvsyp60Nb7sk" at bounding box center [227, 24] width 348 height 19
click at [263, 25] on input "7ret2ro6n0zVFvsyp60Nb7sk" at bounding box center [227, 24] width 348 height 19
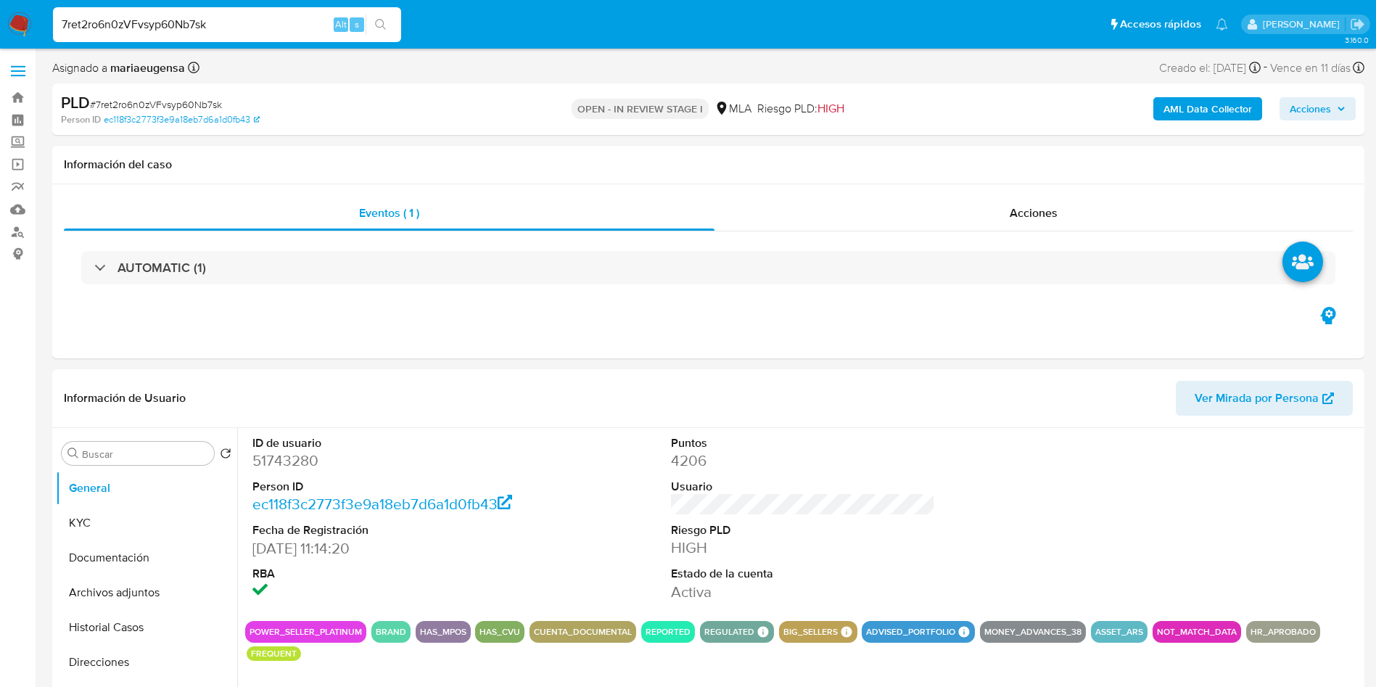
paste input "Vgt9IVhmeUmEA0ReQJAgVDEx"
type input "Vgt9IVhmeUmEA0ReQJAgVDEx"
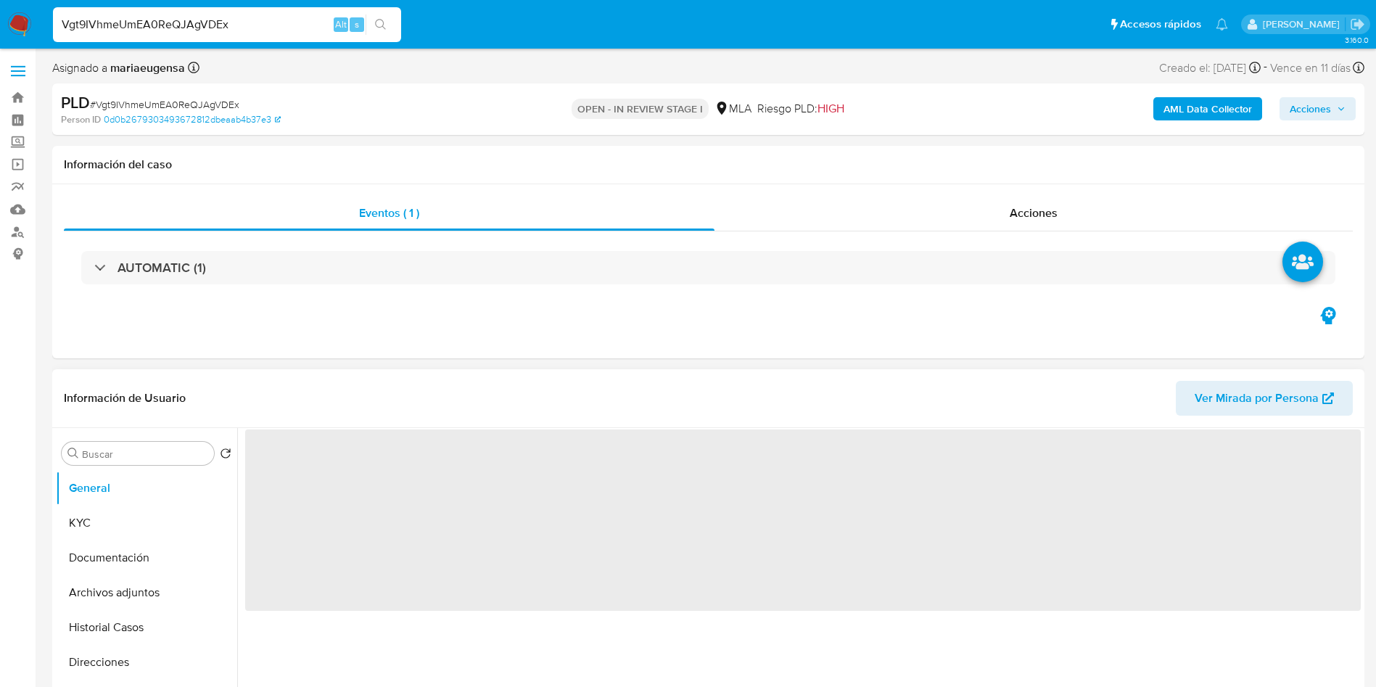
select select "10"
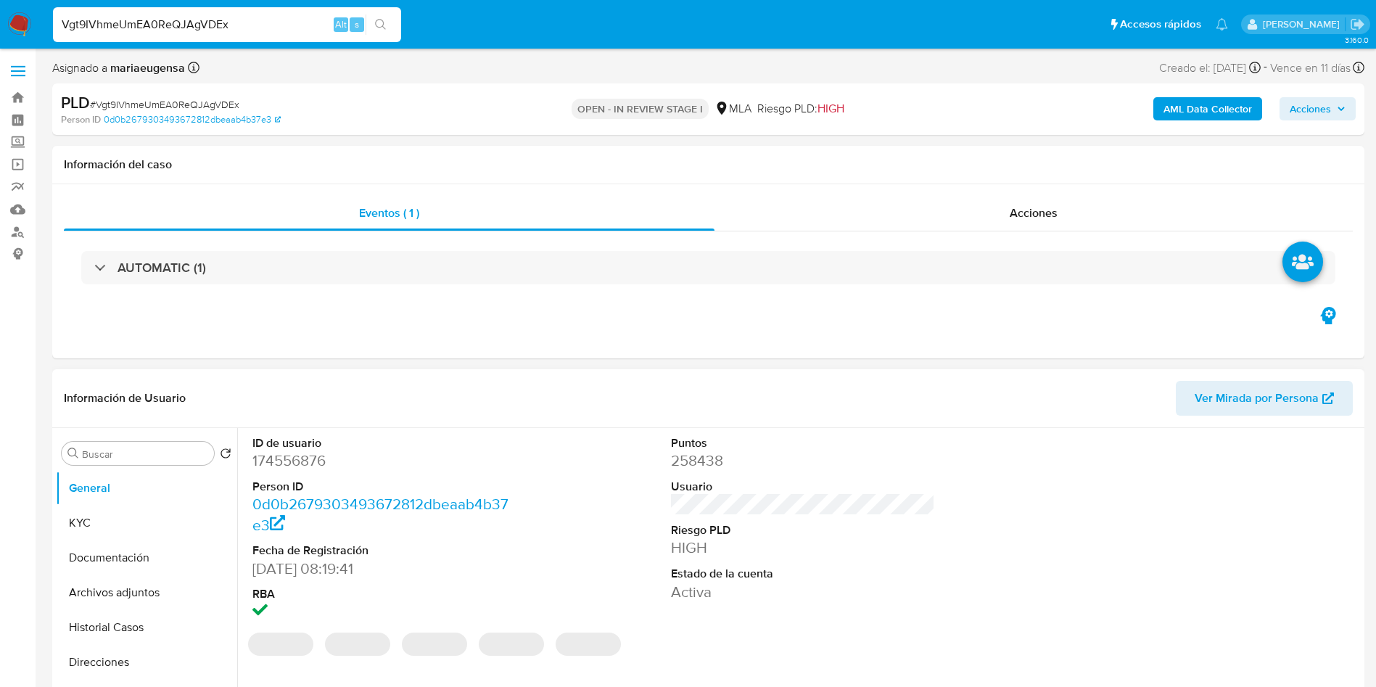
click at [288, 460] on dd "174556876" at bounding box center [384, 460] width 265 height 20
click at [287, 460] on dd "174556876" at bounding box center [384, 460] width 265 height 20
